Goal: Obtain resource: Download file/media

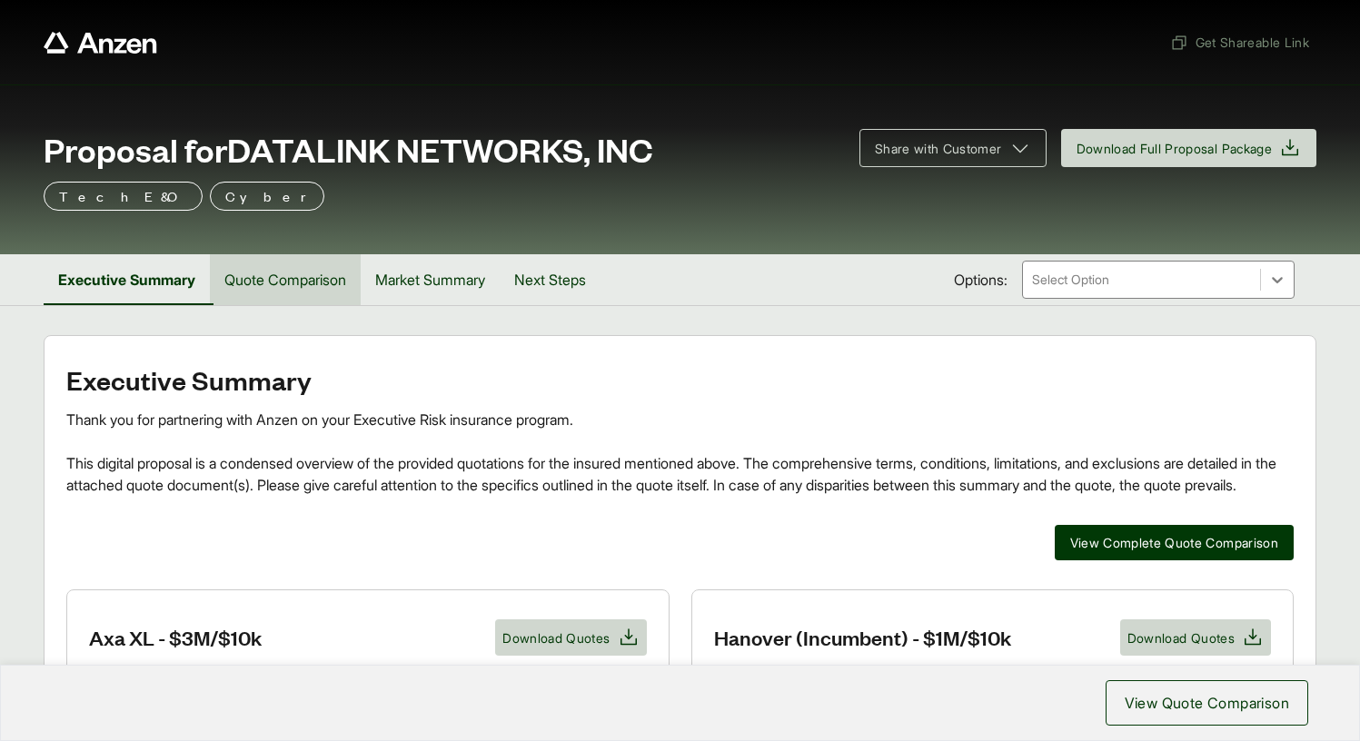
click at [284, 285] on button "Quote Comparison" at bounding box center [285, 279] width 151 height 51
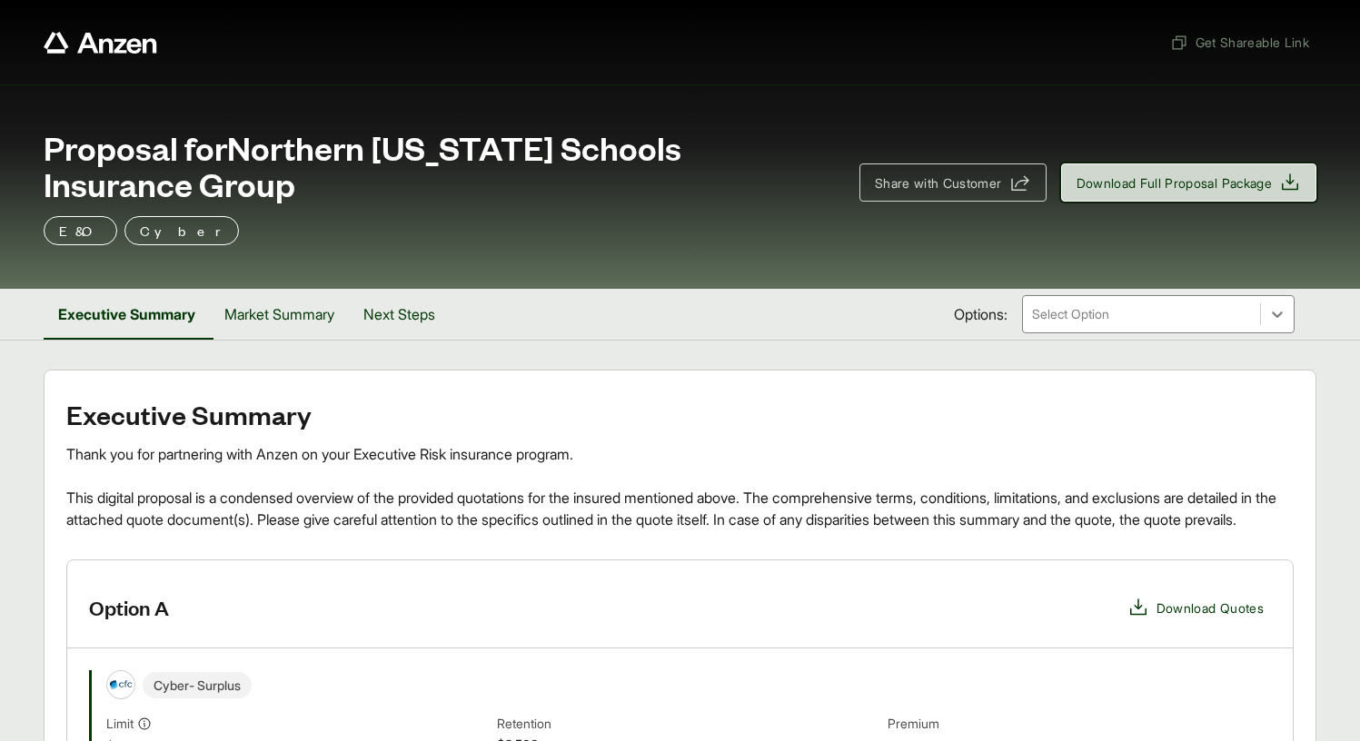
click at [1136, 191] on span "Download Full Proposal Package" at bounding box center [1175, 183] width 196 height 19
